Goal: Task Accomplishment & Management: Complete application form

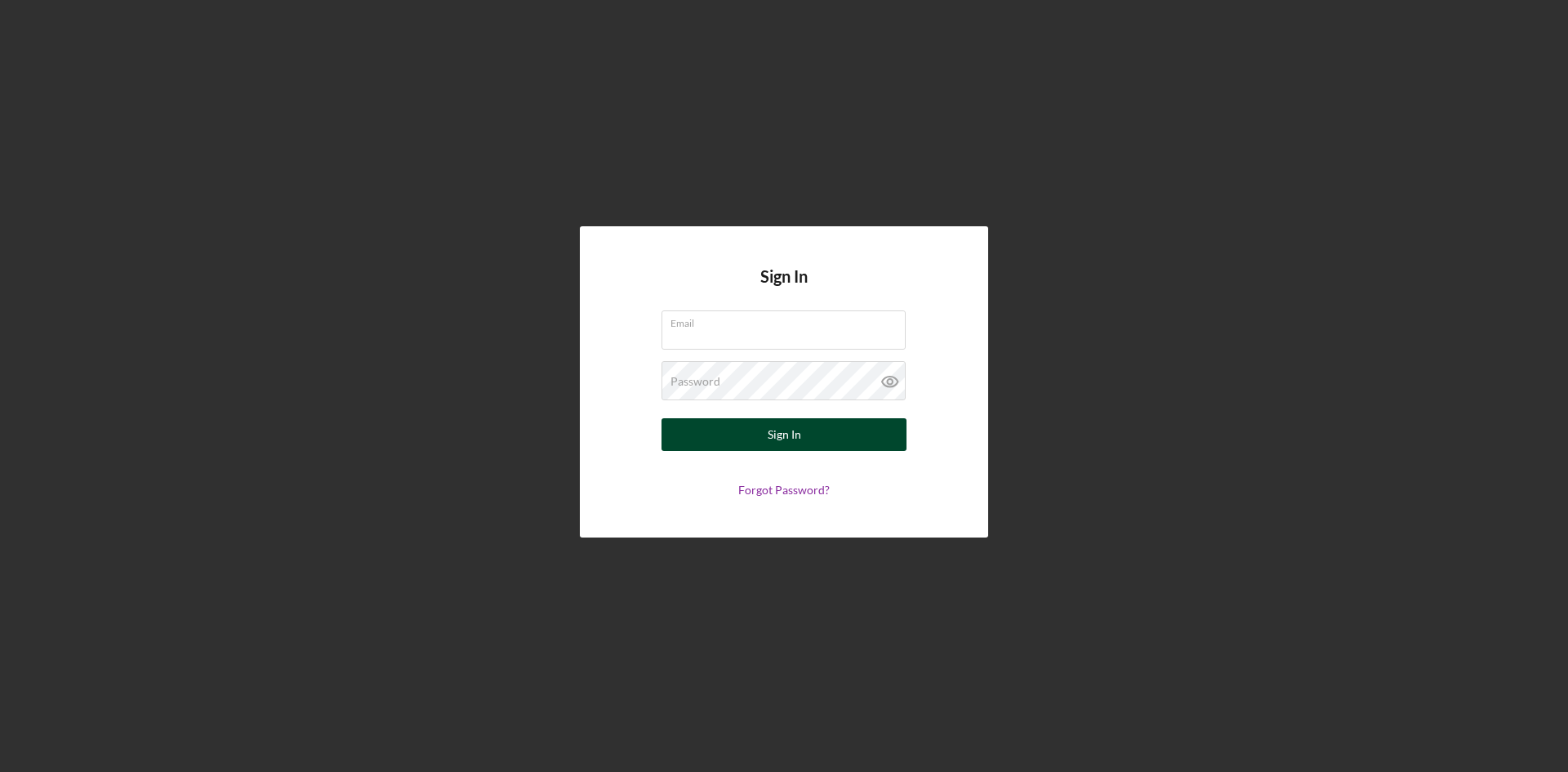
type input "[EMAIL_ADDRESS][DOMAIN_NAME]"
click at [763, 440] on button "Sign In" at bounding box center [784, 434] width 245 height 33
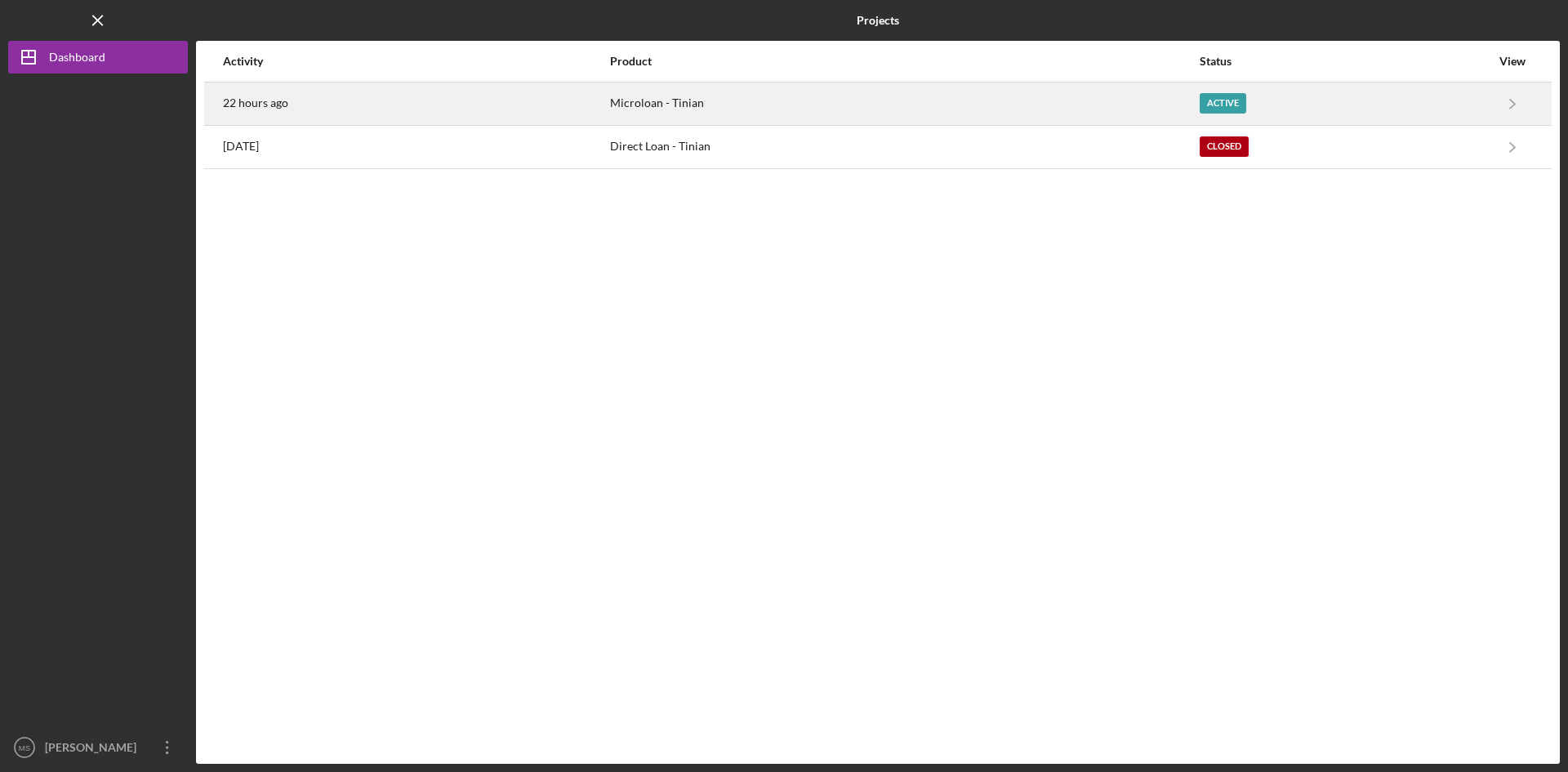
click at [978, 98] on div "Microloan - Tinian" at bounding box center [904, 104] width 588 height 41
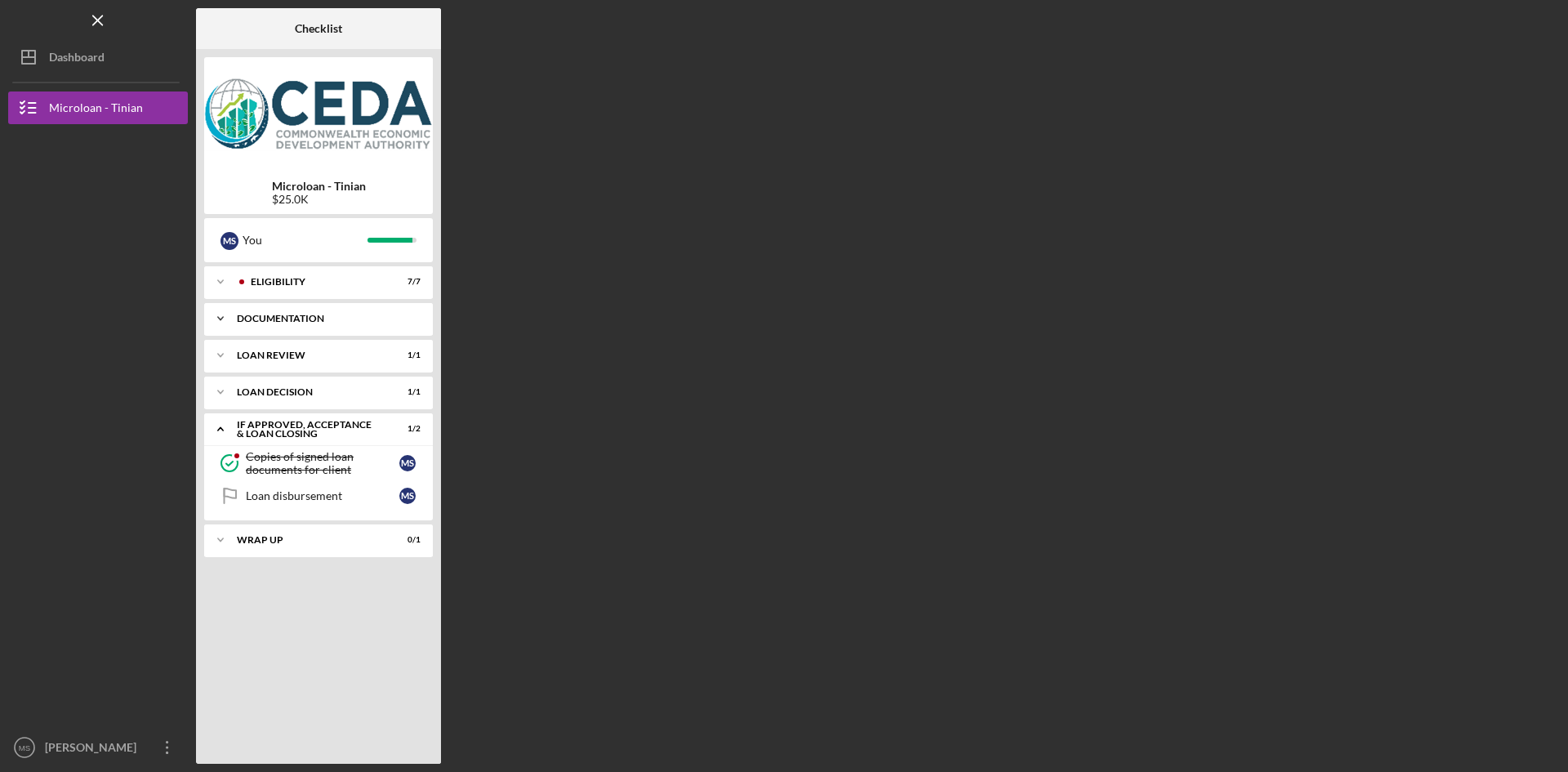
click at [312, 325] on div "Icon/Expander Documentation 11 / 11" at bounding box center [319, 318] width 229 height 33
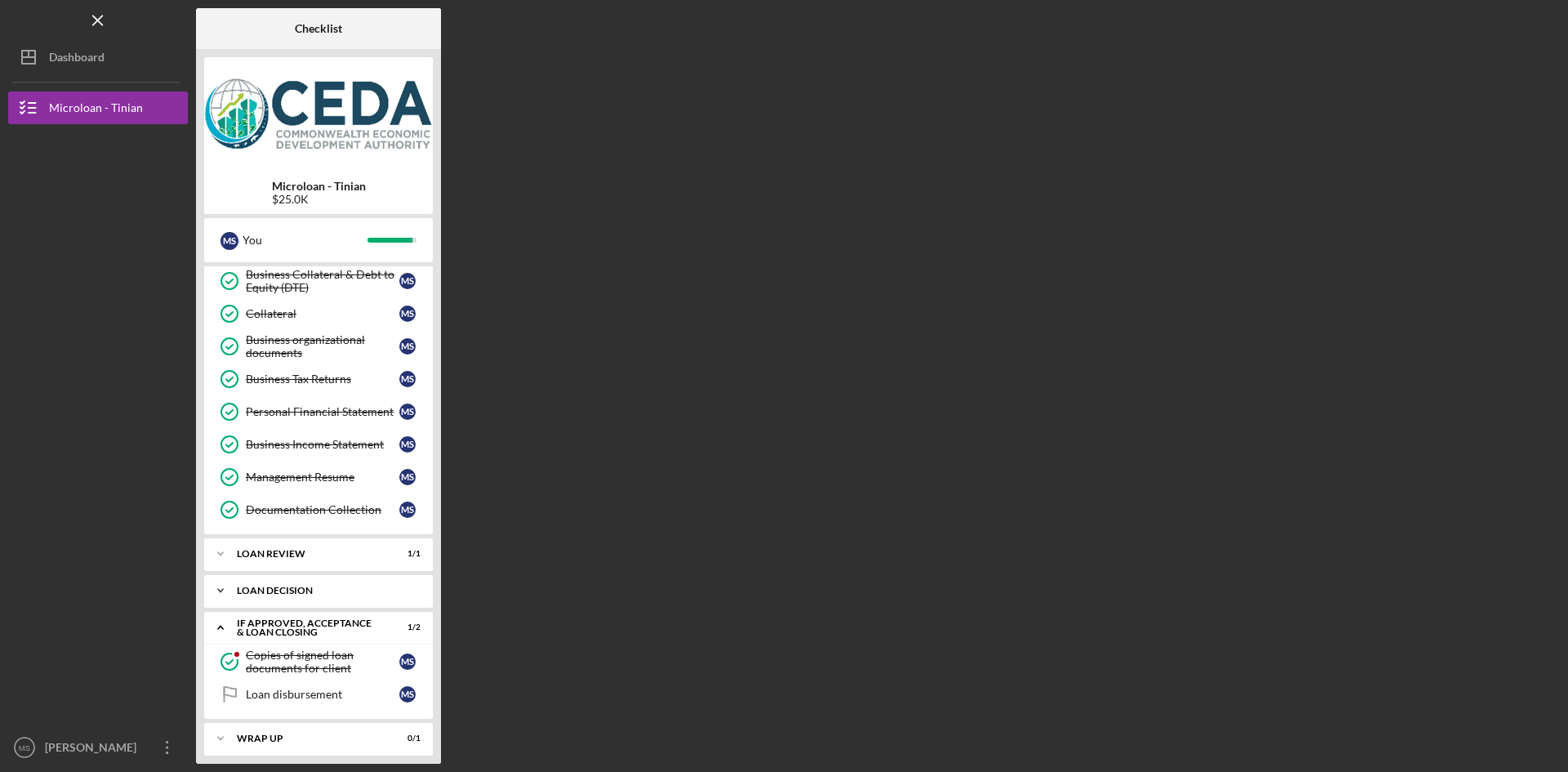
scroll to position [178, 0]
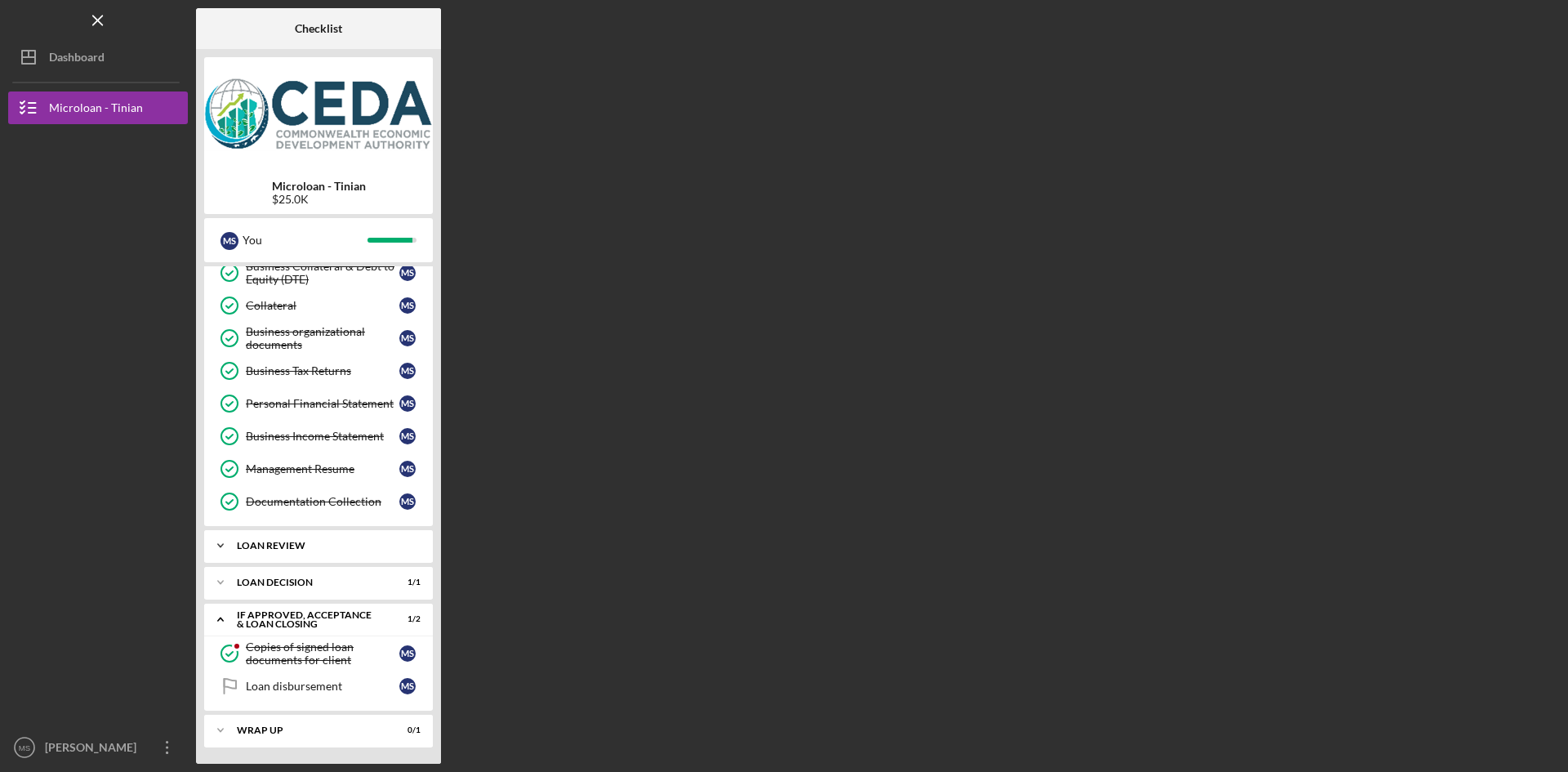
click at [304, 547] on div "Loan Review" at bounding box center [324, 545] width 176 height 10
click at [301, 544] on div "Loan Review" at bounding box center [324, 545] width 176 height 10
click at [285, 584] on div "Loan decision" at bounding box center [324, 582] width 176 height 10
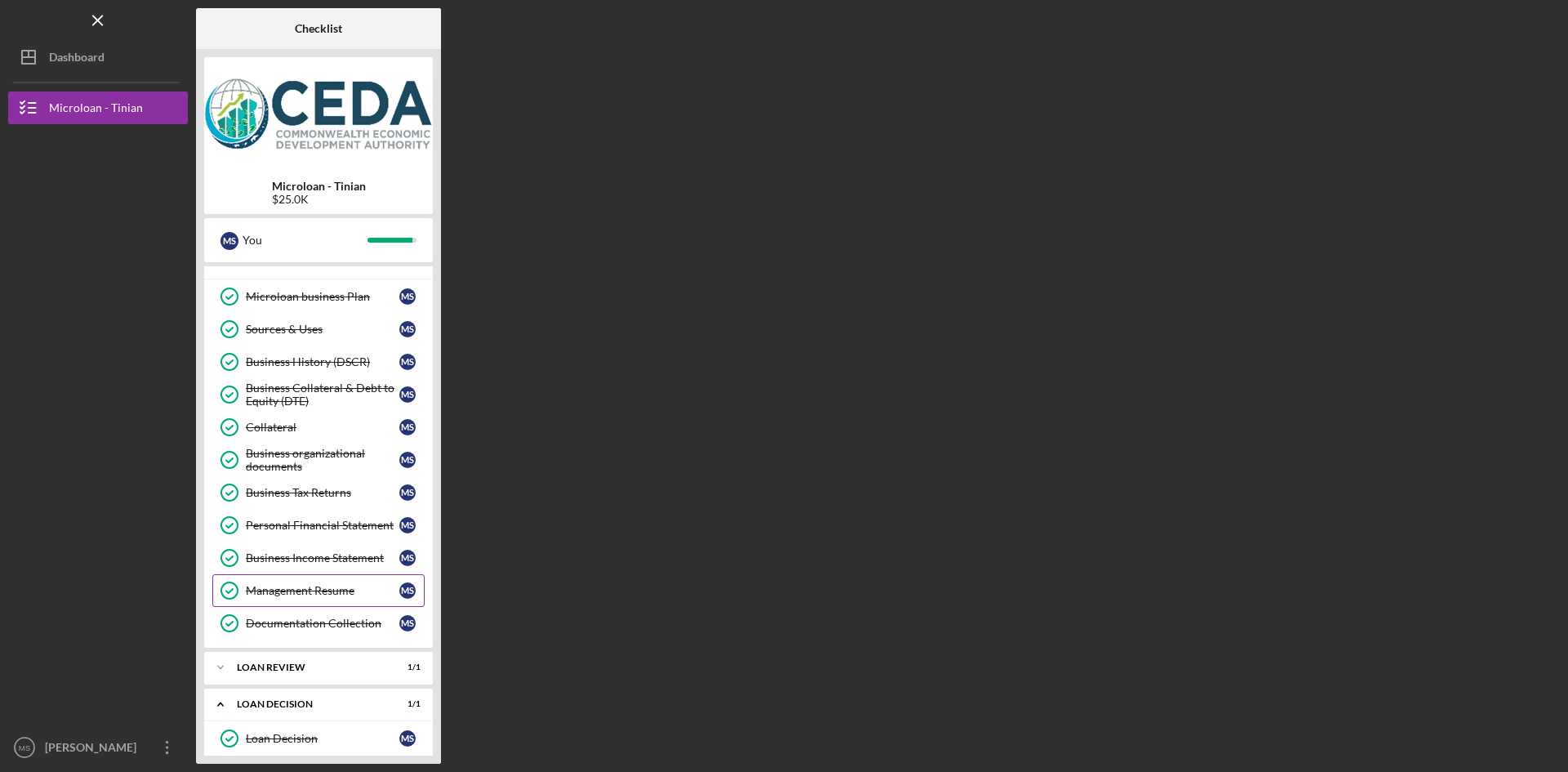
scroll to position [220, 0]
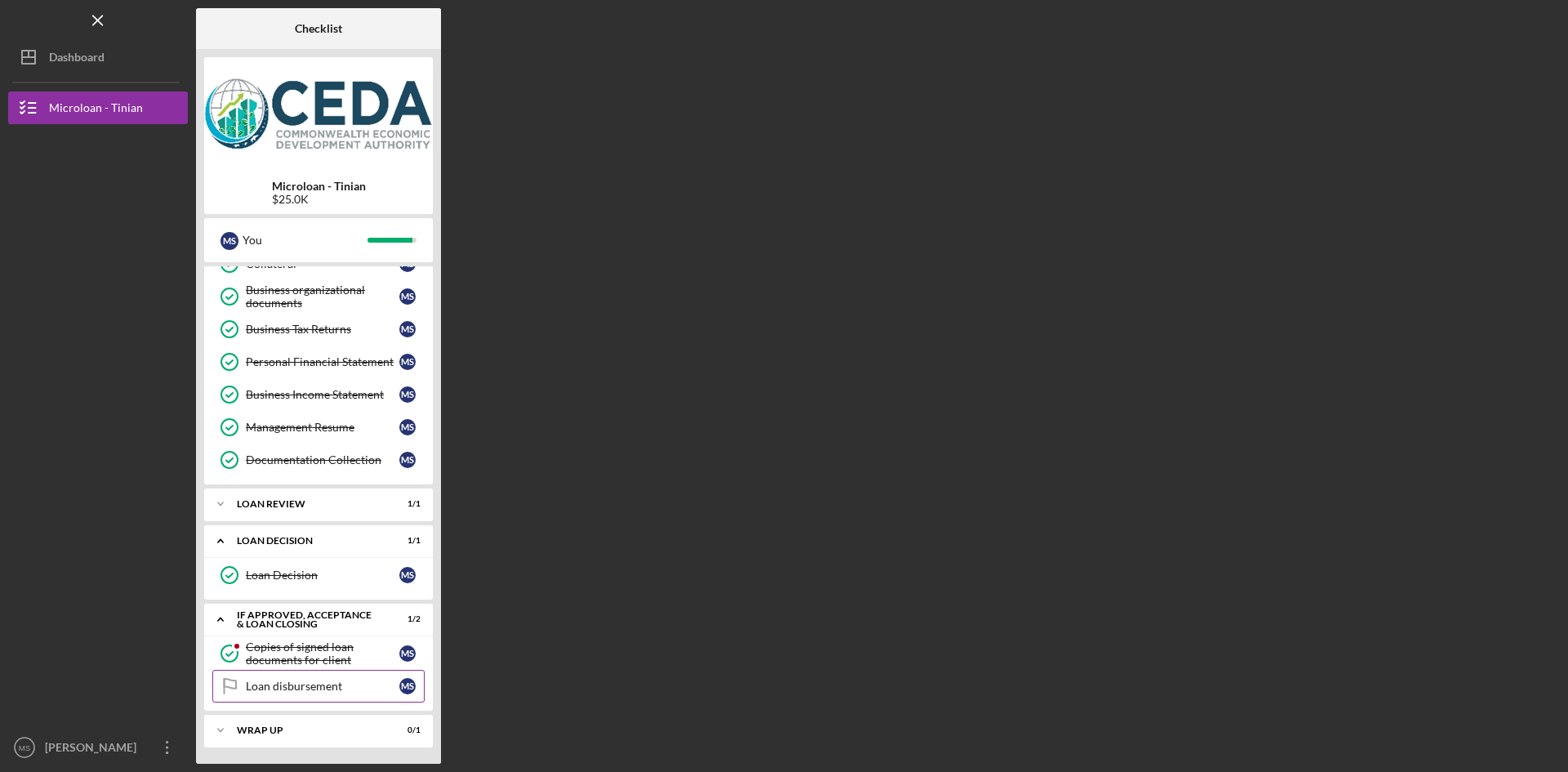
click at [289, 689] on div "Loan disbursement" at bounding box center [322, 687] width 153 height 13
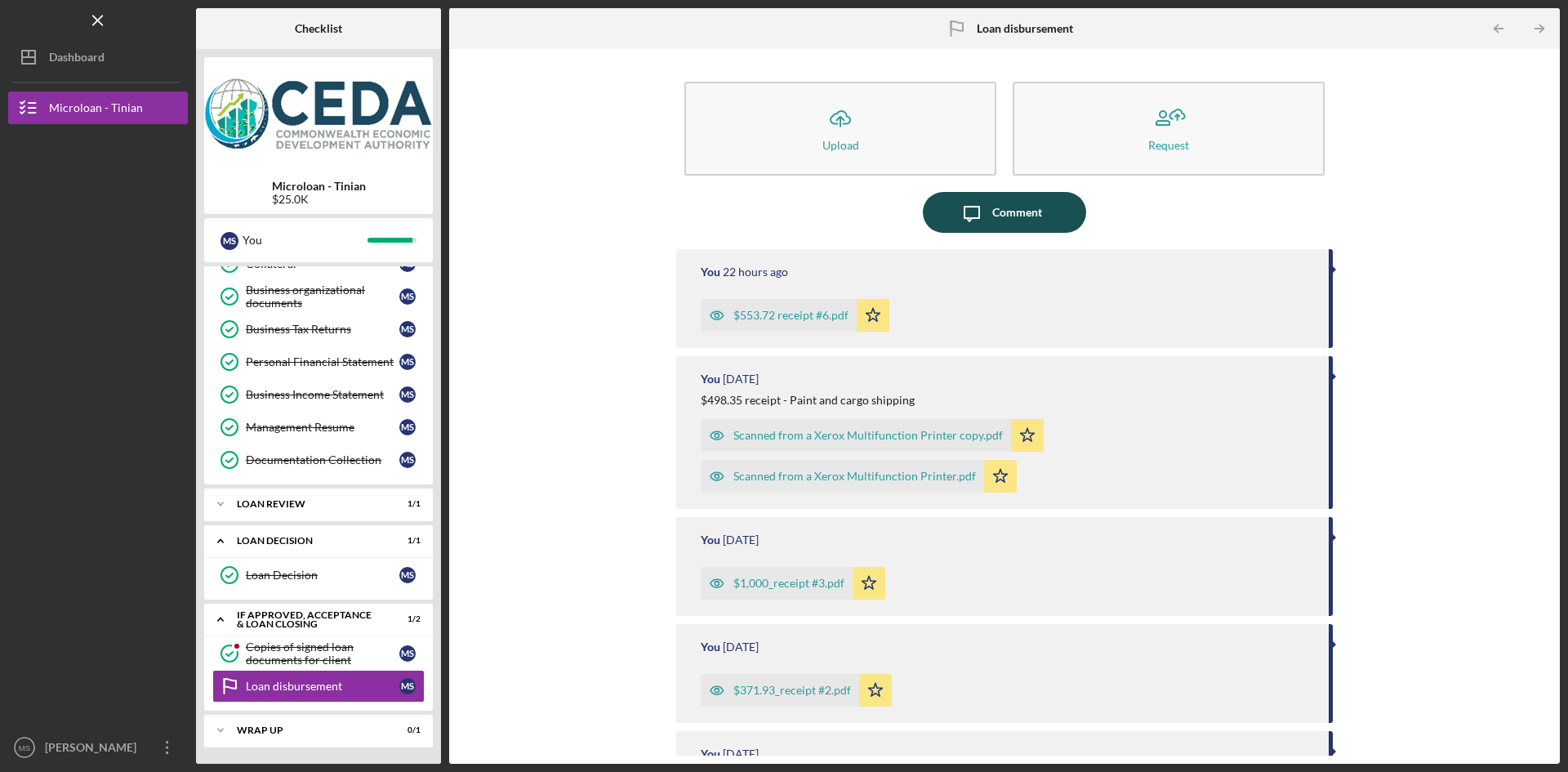
click at [962, 200] on icon "Icon/Message" at bounding box center [972, 213] width 41 height 41
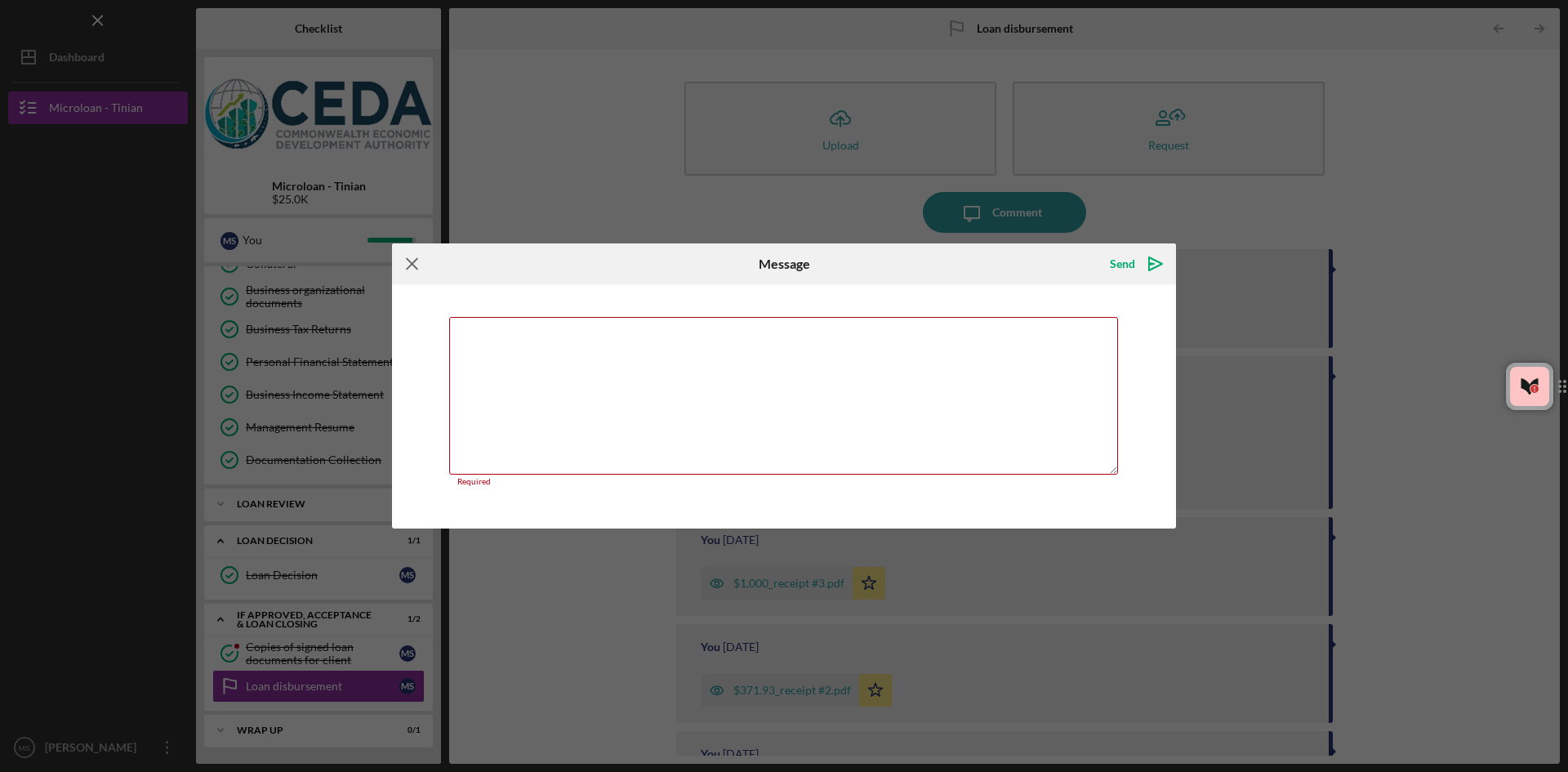
click at [407, 266] on icon "Icon/Menu Close" at bounding box center [412, 264] width 41 height 41
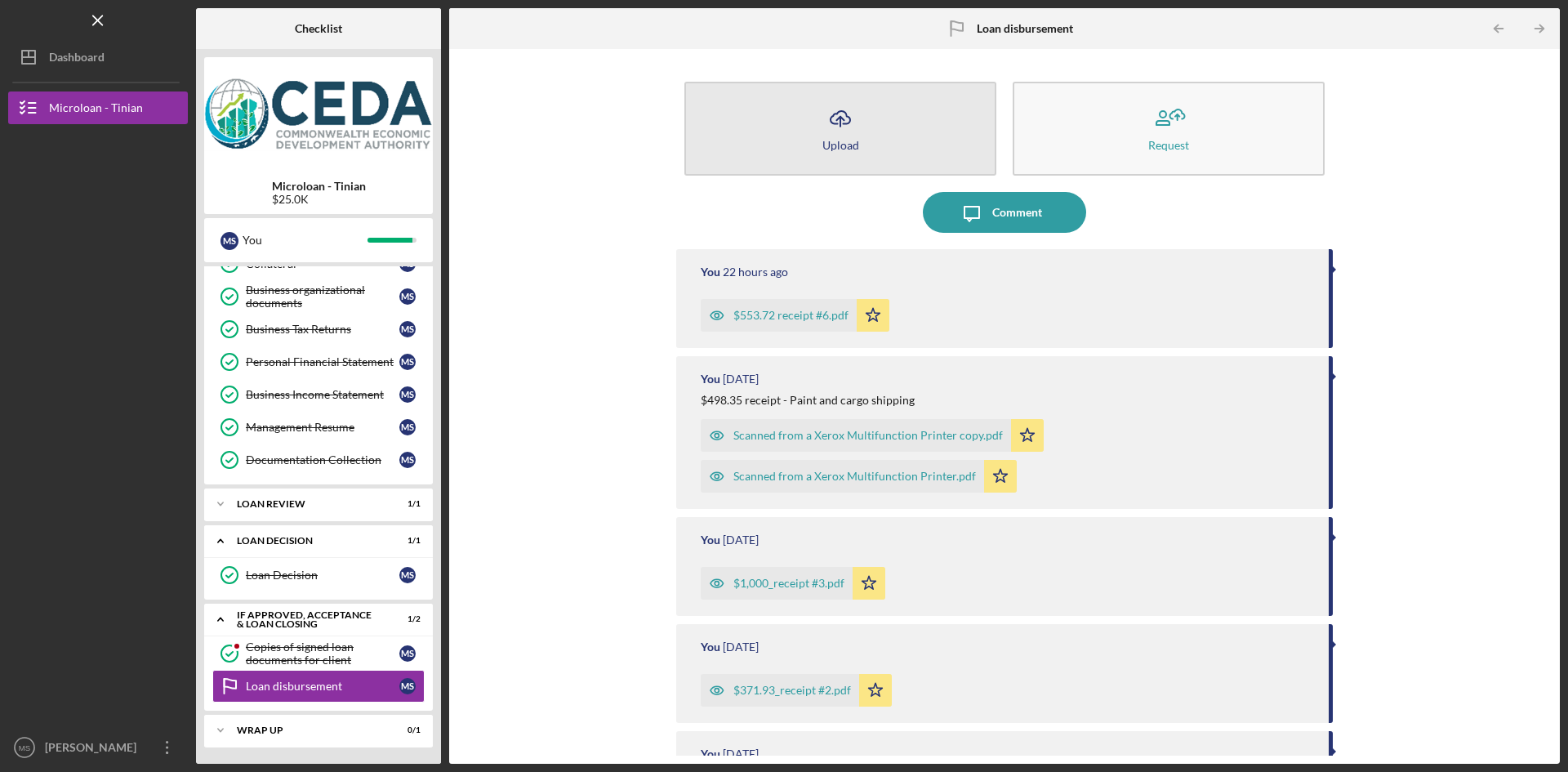
drag, startPoint x: 1143, startPoint y: 118, endPoint x: 820, endPoint y: 152, distance: 324.8
click at [824, 175] on div "Icon/Upload Upload Request" at bounding box center [1004, 128] width 657 height 111
click at [830, 136] on icon "Icon/Upload" at bounding box center [841, 119] width 41 height 41
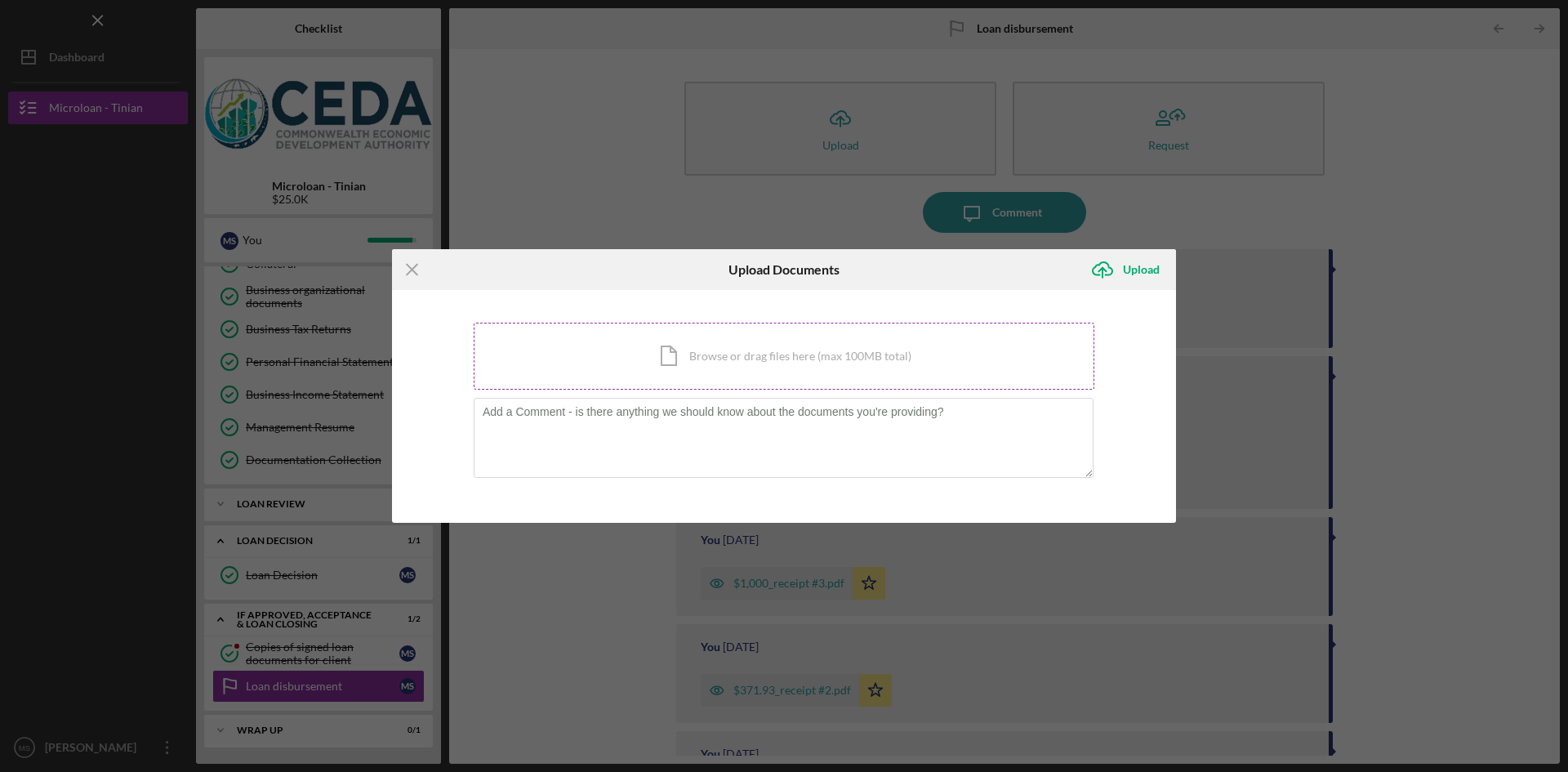
click at [700, 338] on div "Icon/Document Browse or drag files here (max 100MB total) Tap to choose files o…" at bounding box center [784, 356] width 621 height 67
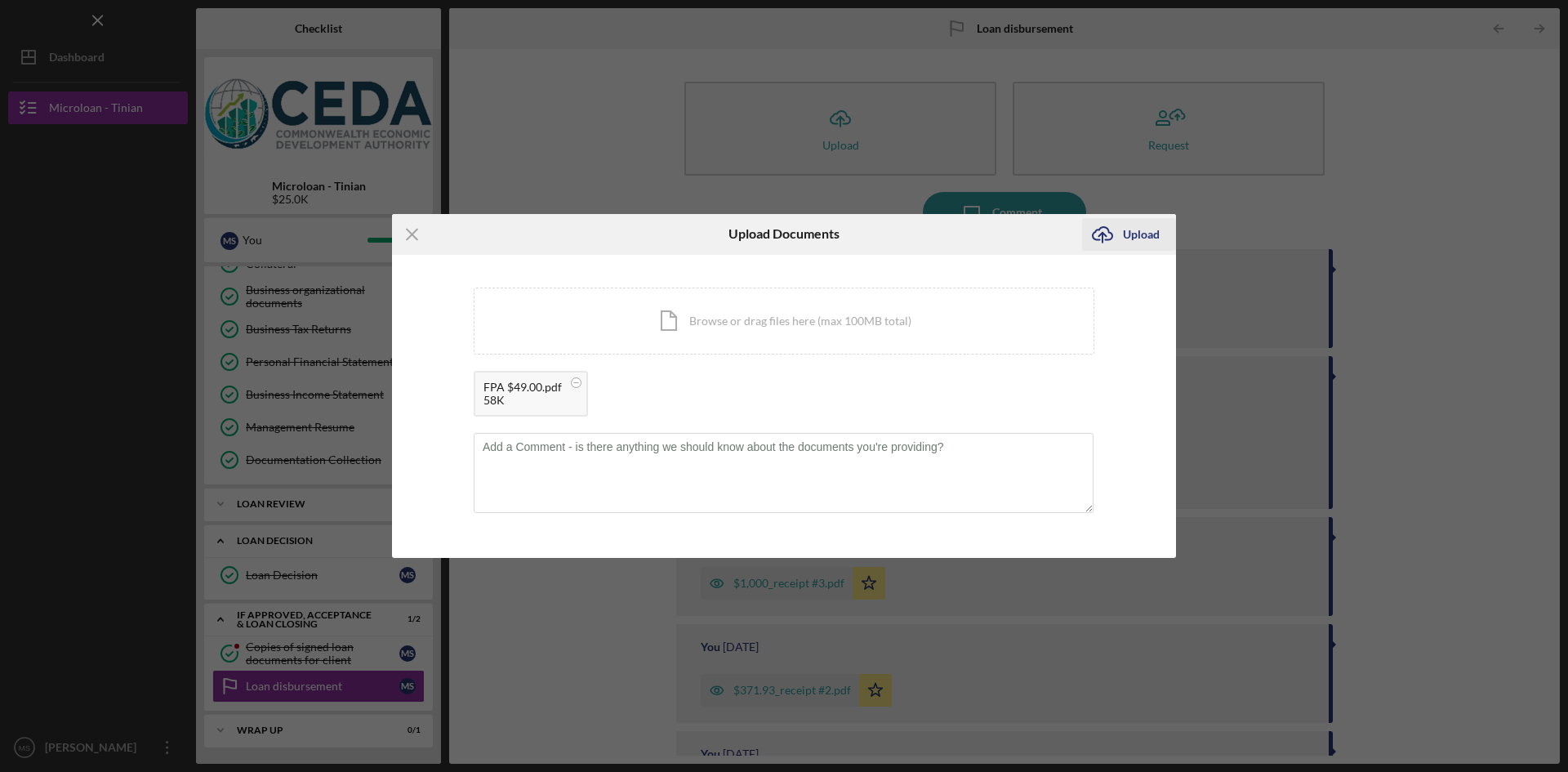
click at [1134, 237] on div "Upload" at bounding box center [1142, 234] width 37 height 33
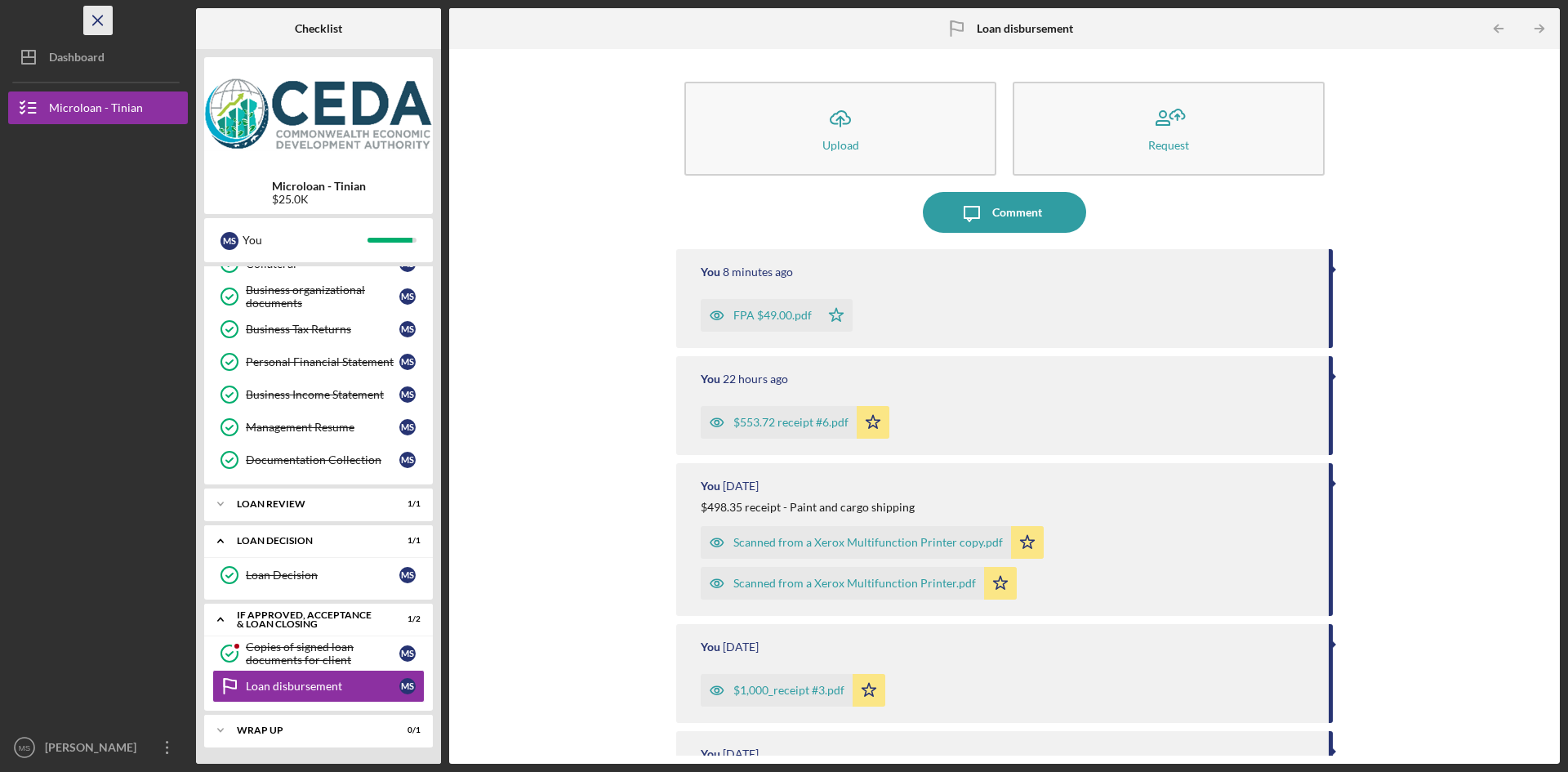
click at [98, 15] on icon "Icon/Menu Close" at bounding box center [98, 21] width 37 height 37
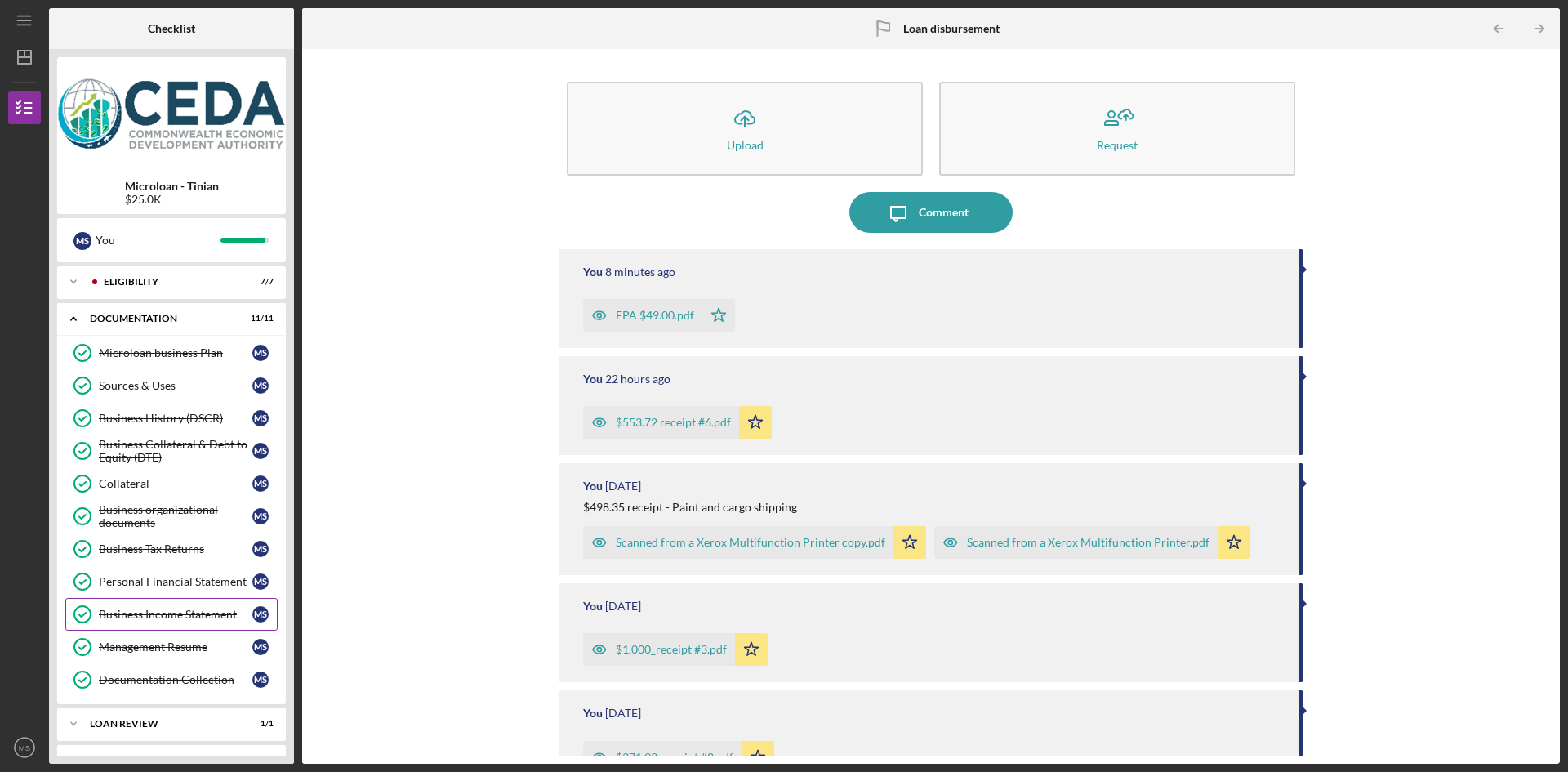
scroll to position [220, 0]
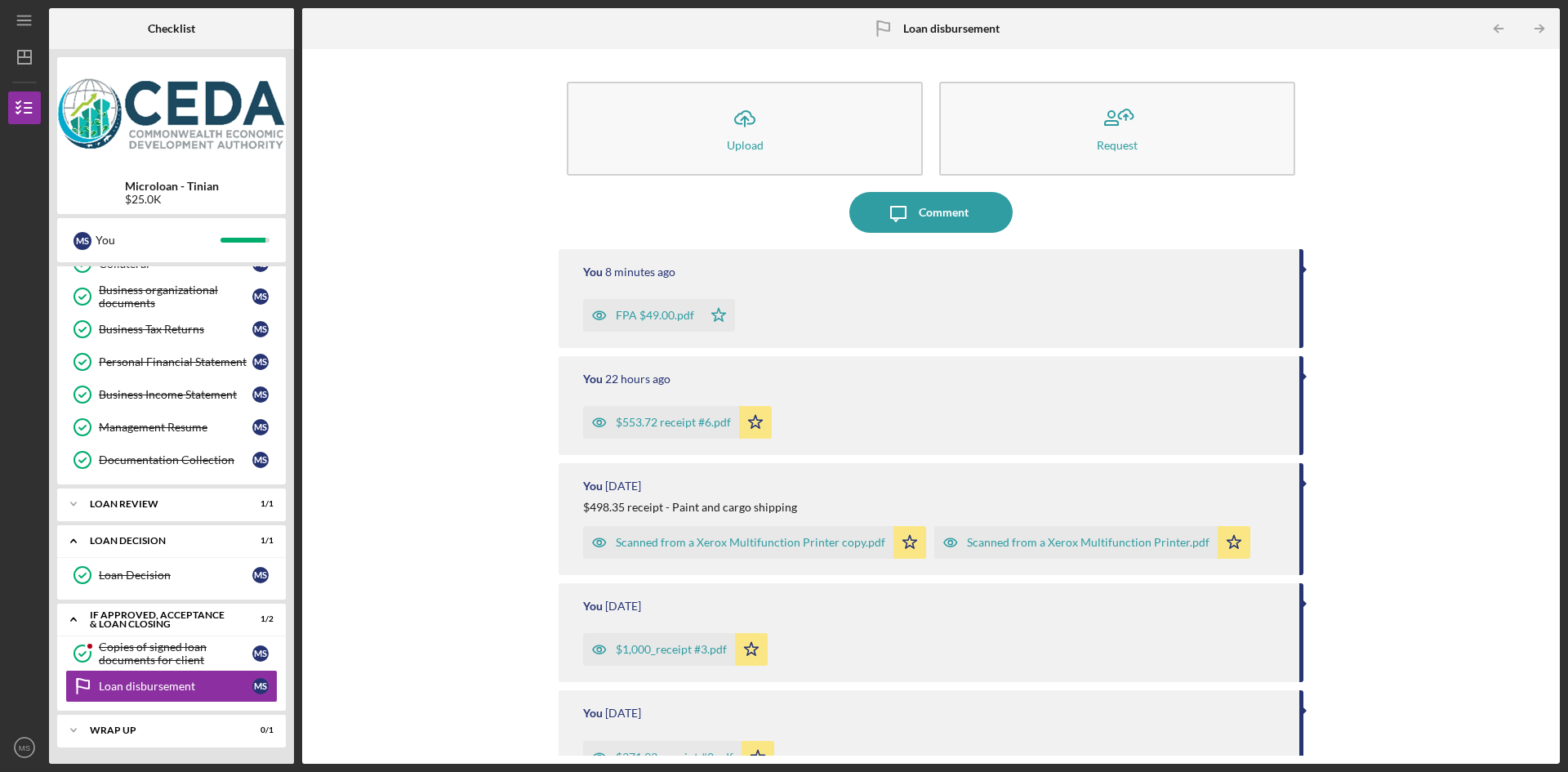
click at [31, 19] on icon "Icon/Menu" at bounding box center [25, 21] width 37 height 37
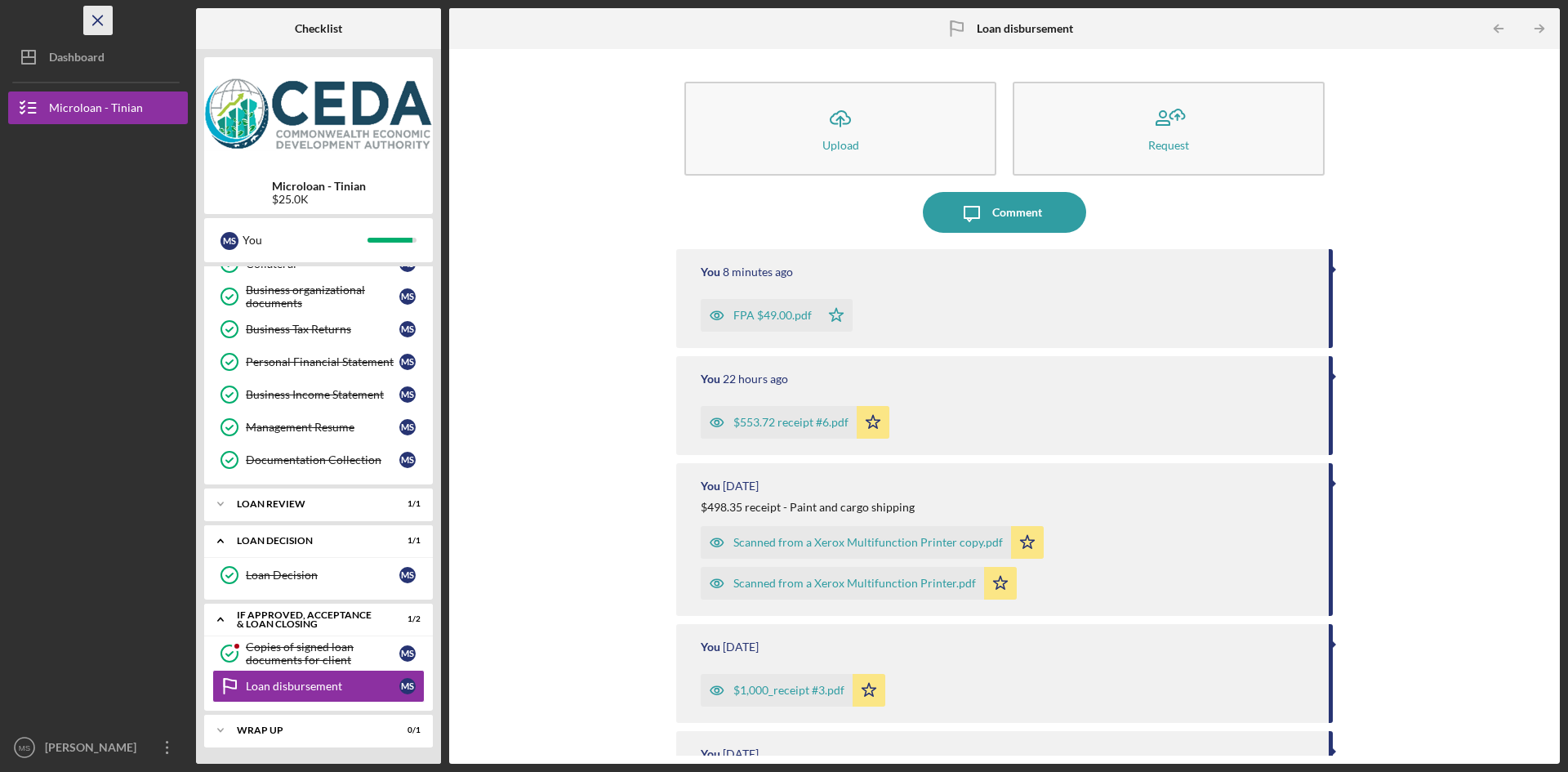
click at [87, 10] on icon "Icon/Menu Close" at bounding box center [98, 21] width 37 height 37
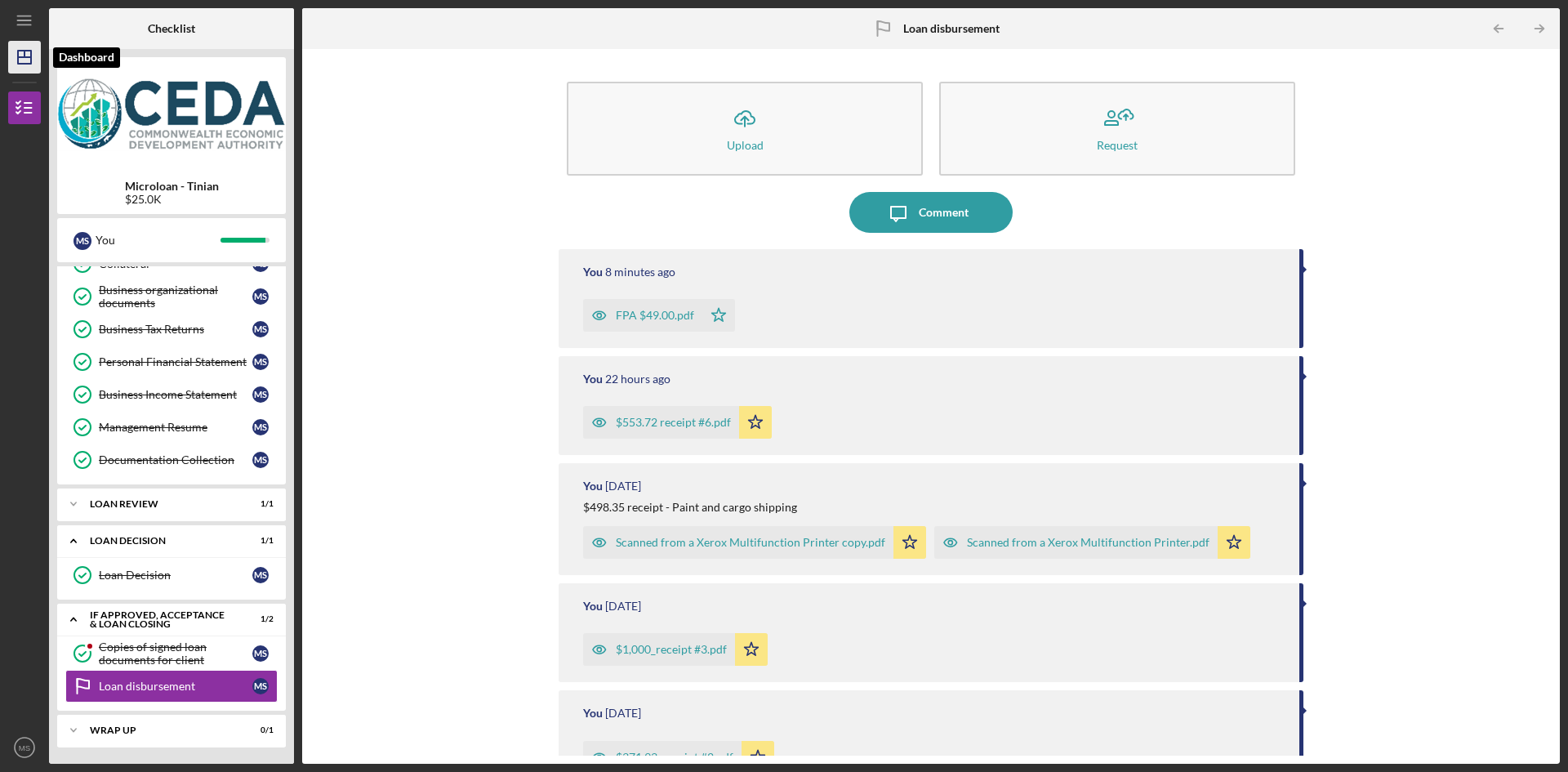
click at [23, 59] on icon "Icon/Dashboard" at bounding box center [24, 58] width 41 height 41
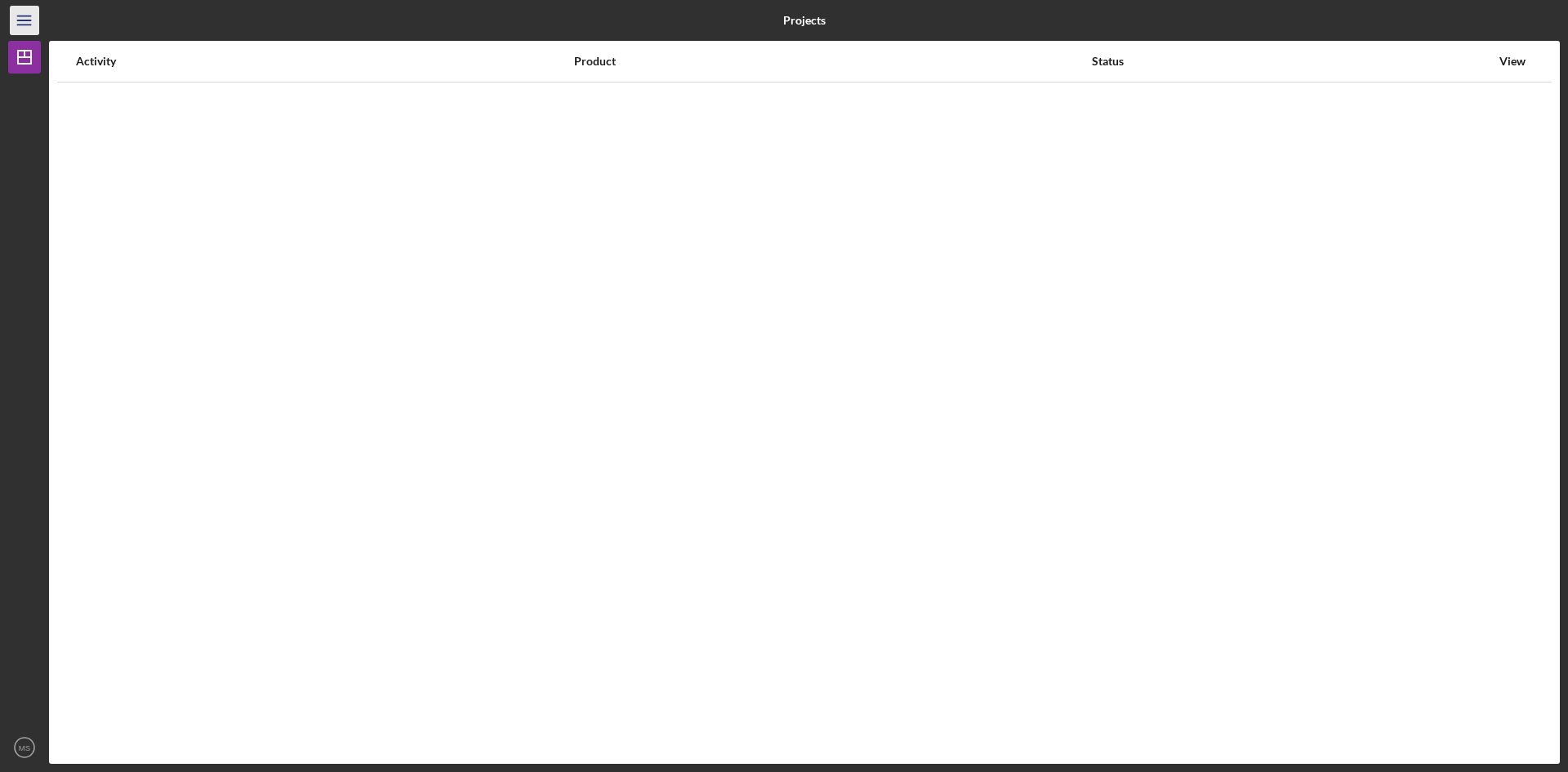
click at [18, 24] on line "button" at bounding box center [23, 24] width 13 height 0
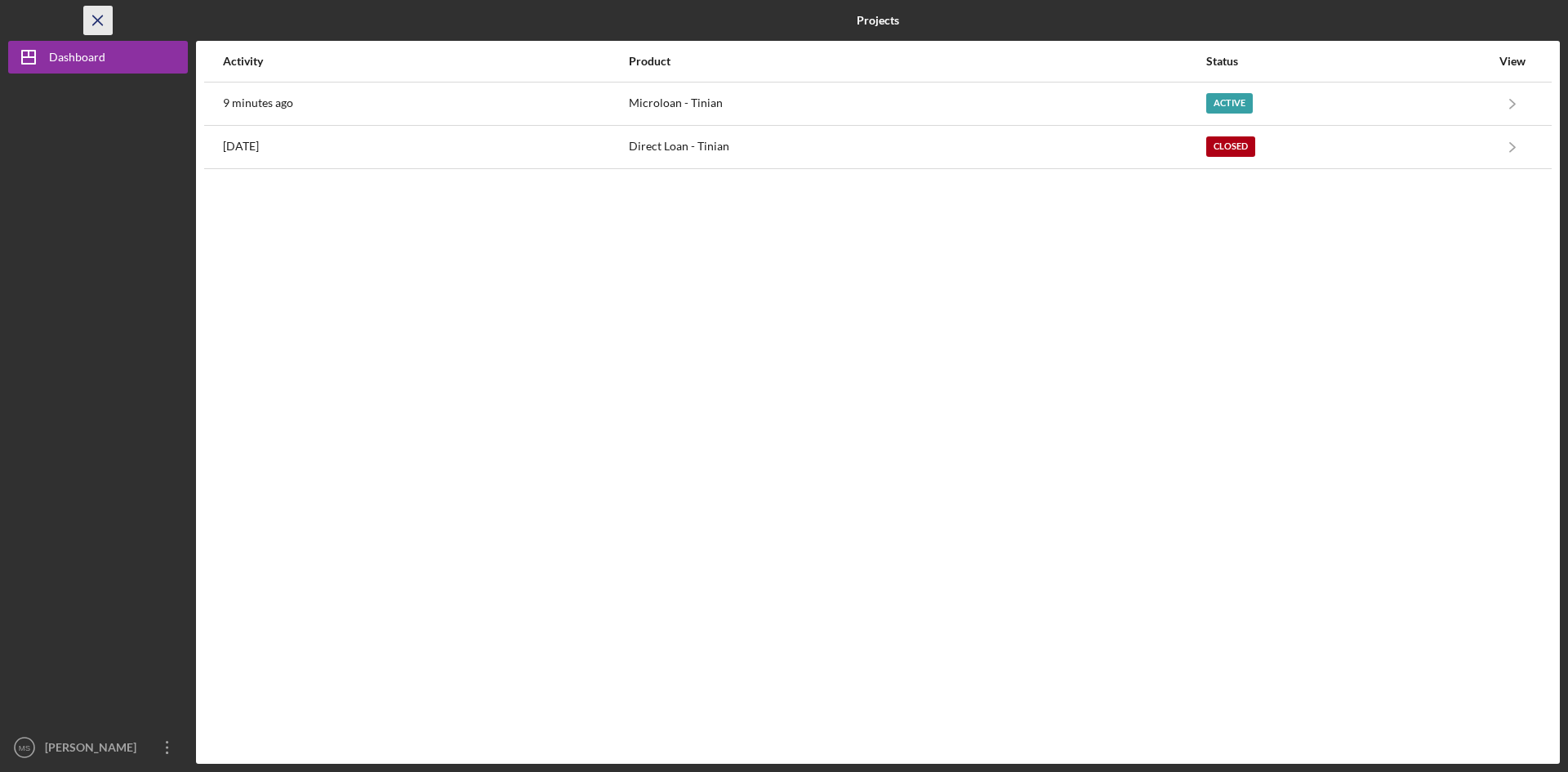
click at [92, 17] on icon "Icon/Menu Close" at bounding box center [98, 21] width 37 height 37
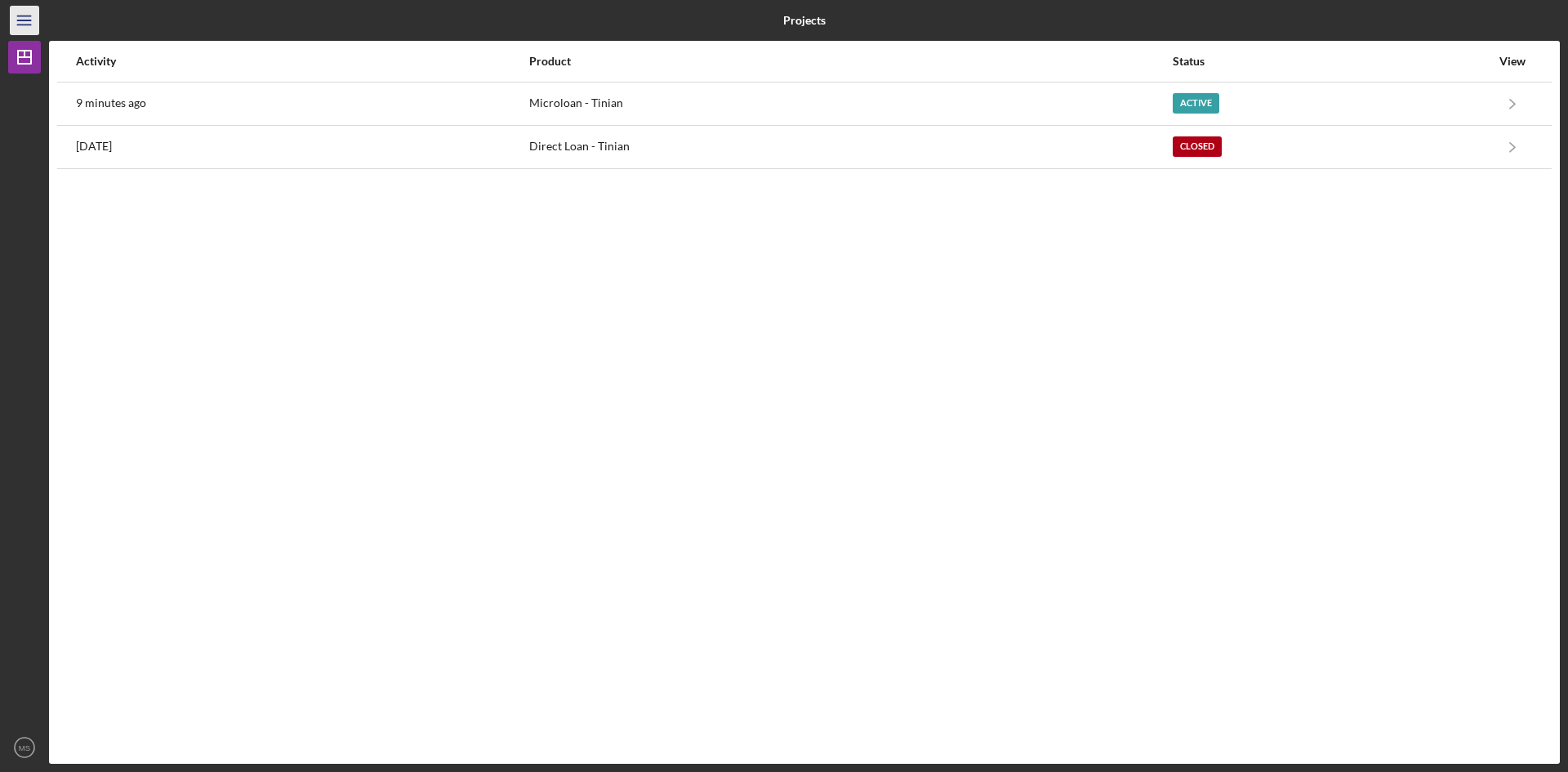
click at [25, 22] on icon "Icon/Menu" at bounding box center [25, 21] width 37 height 37
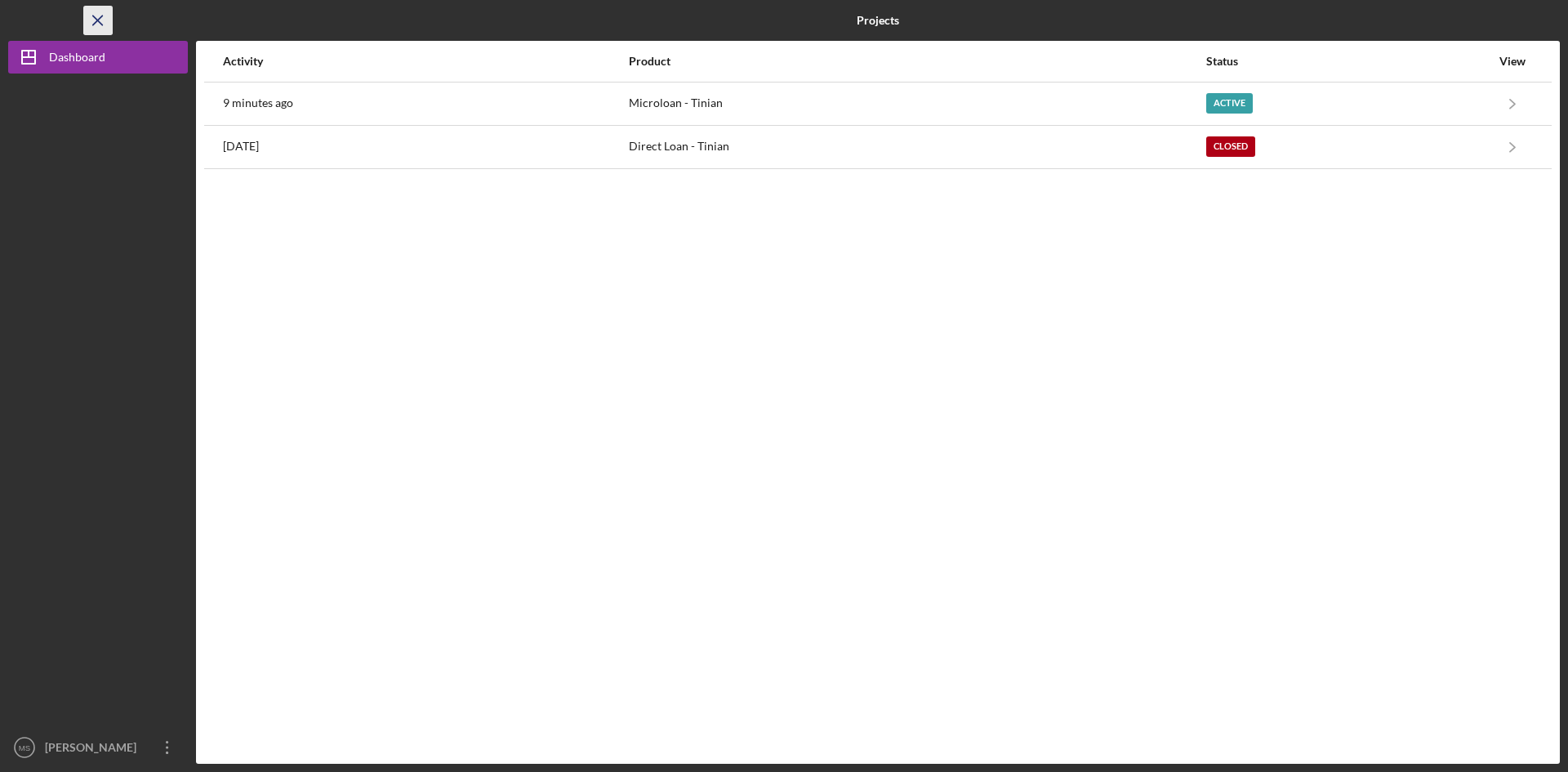
click at [99, 15] on icon "Icon/Menu Close" at bounding box center [98, 21] width 37 height 37
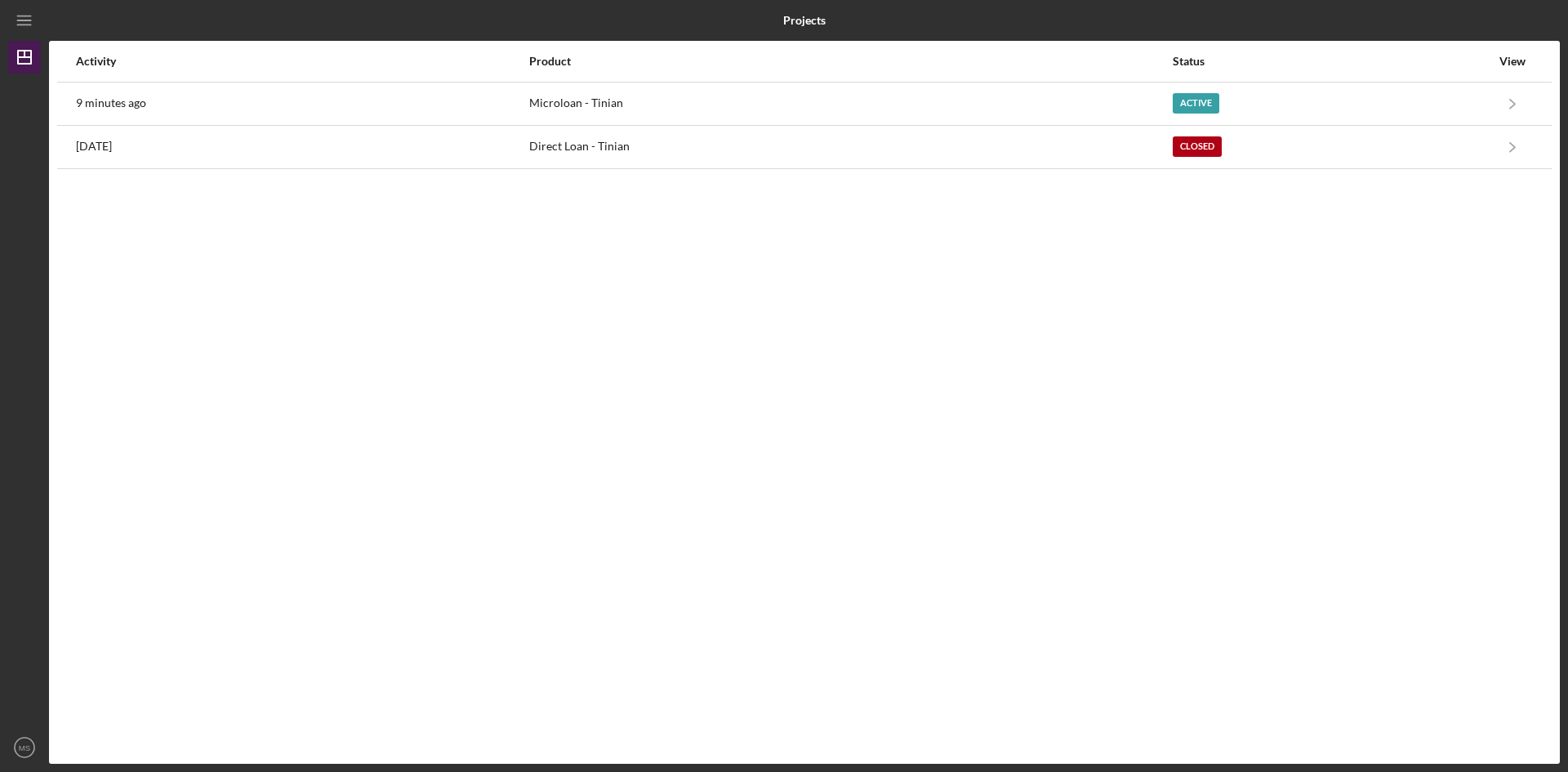
drag, startPoint x: 21, startPoint y: 28, endPoint x: 23, endPoint y: 41, distance: 13.2
click at [21, 31] on icon "Icon/Menu" at bounding box center [25, 21] width 37 height 37
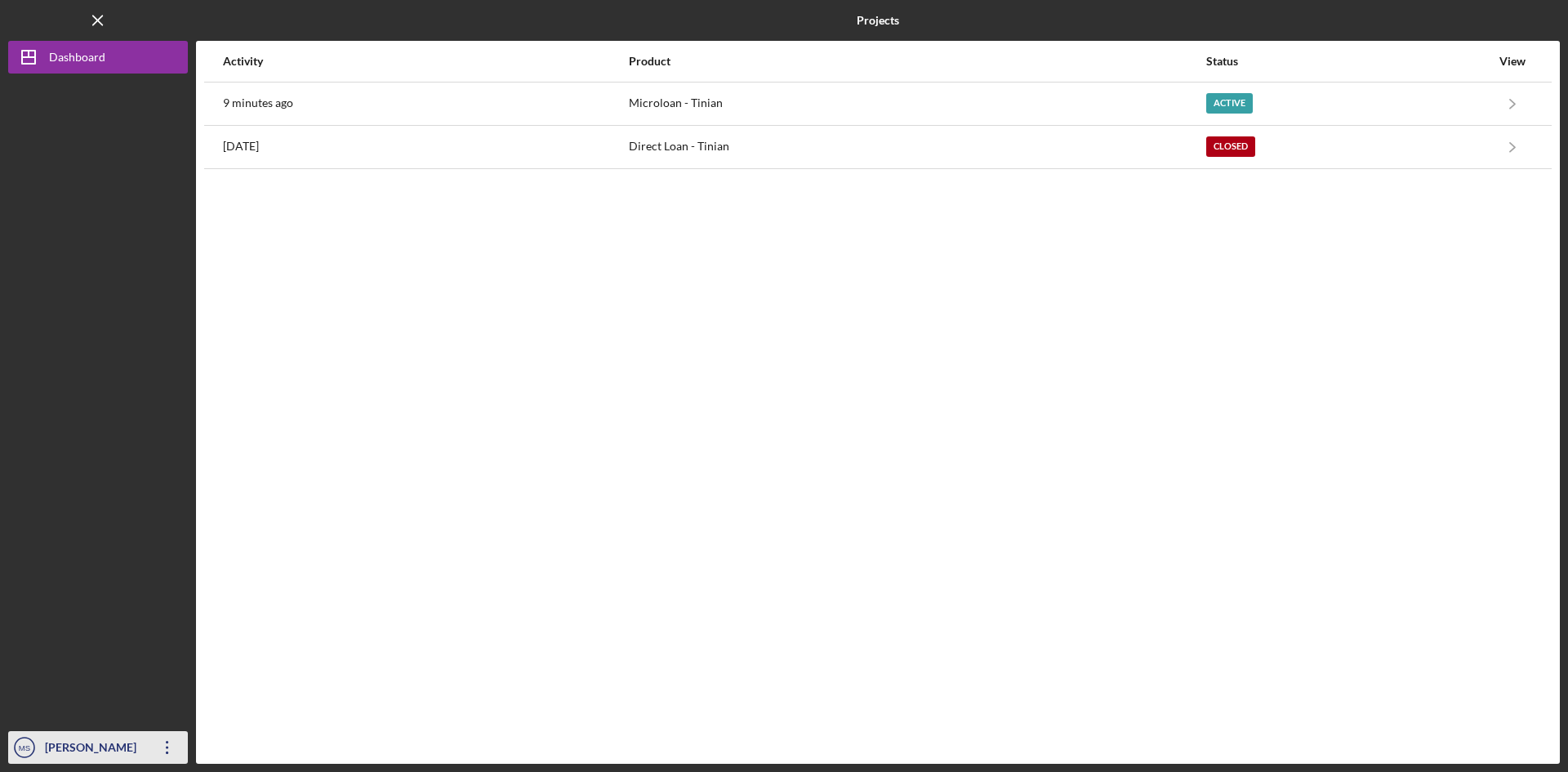
click at [45, 739] on div "[PERSON_NAME]" at bounding box center [94, 750] width 106 height 37
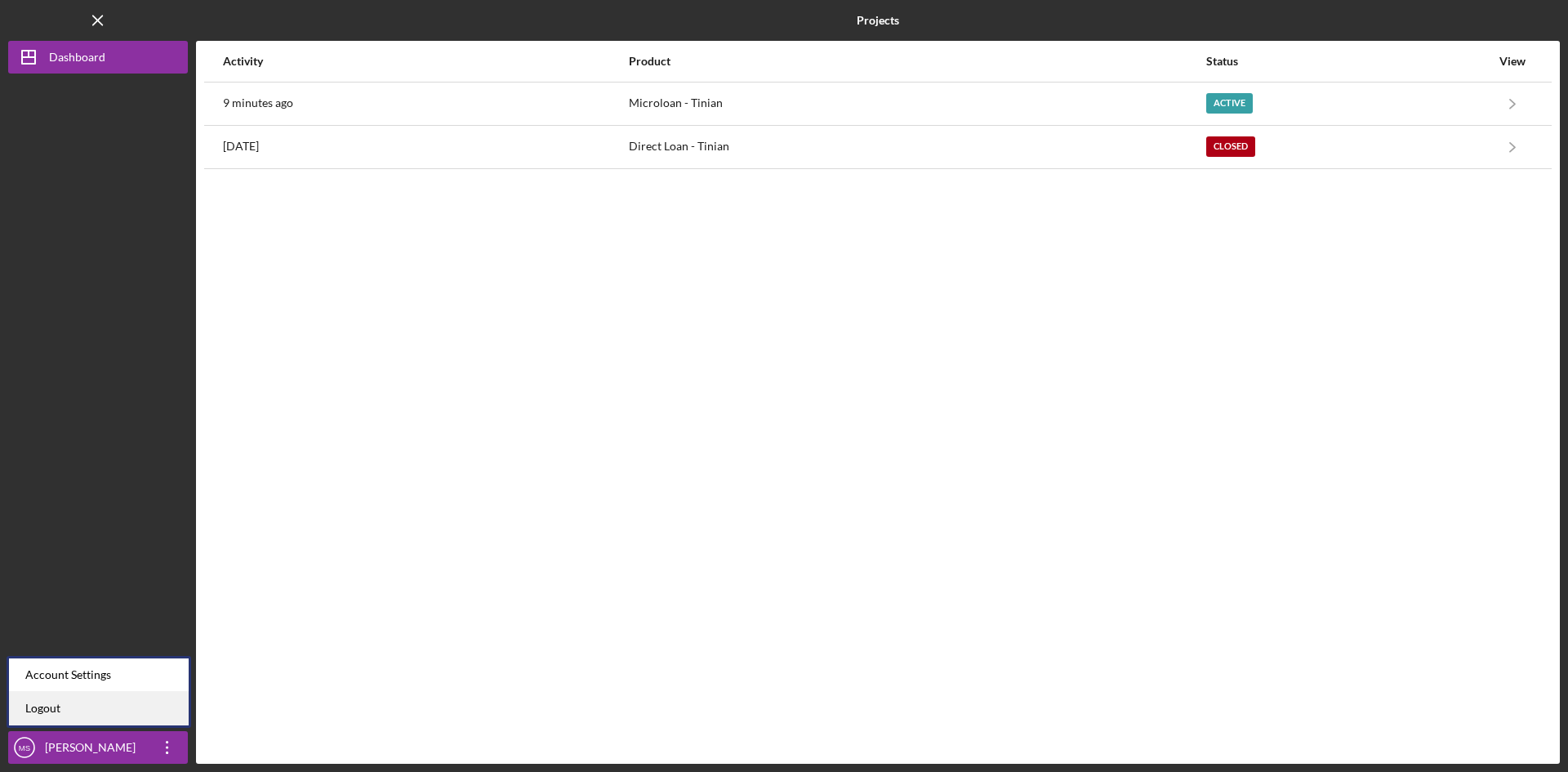
click at [55, 714] on link "Logout" at bounding box center [98, 709] width 179 height 33
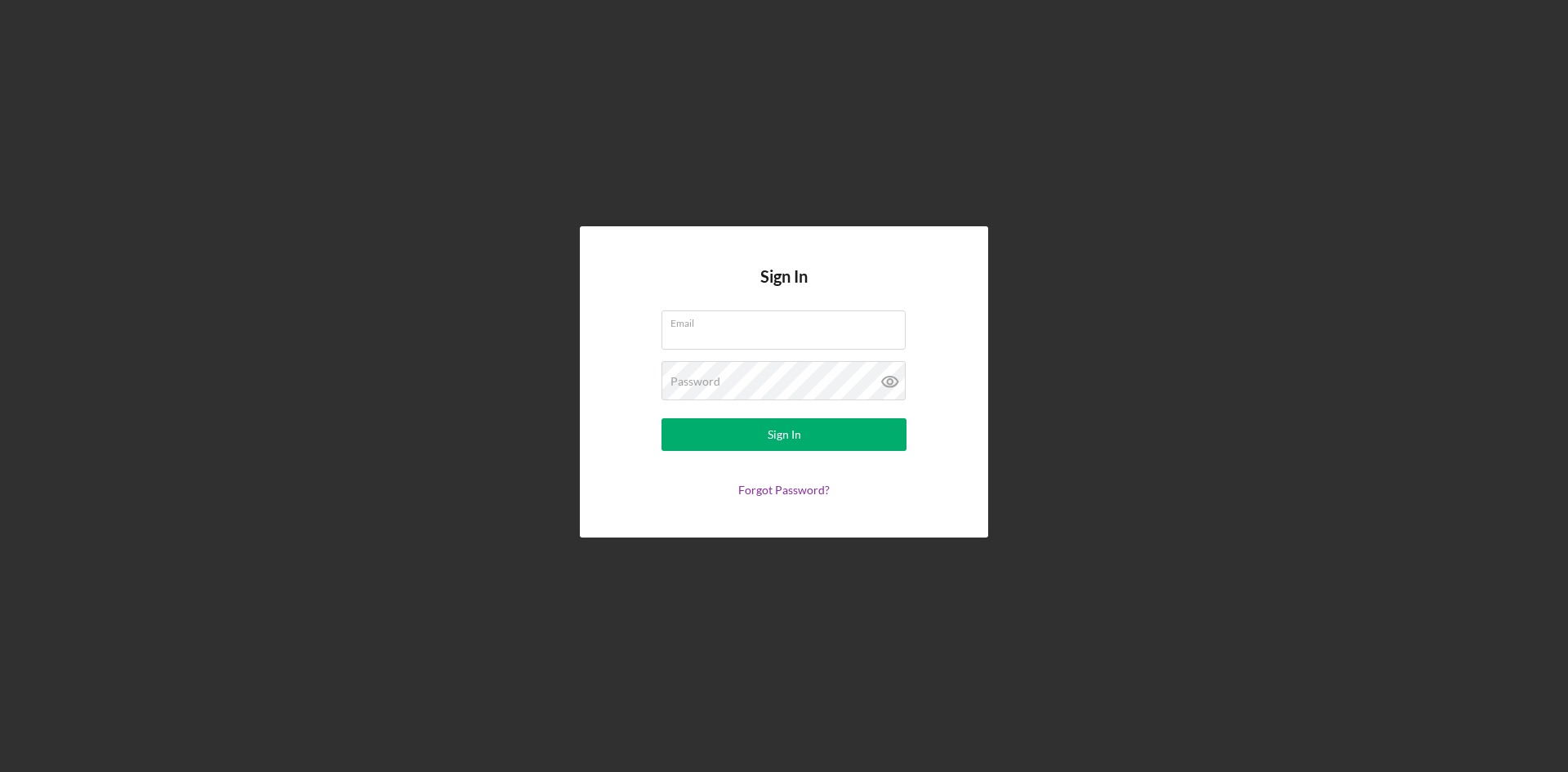
type input "[EMAIL_ADDRESS][DOMAIN_NAME]"
